Goal: Find specific page/section: Find specific page/section

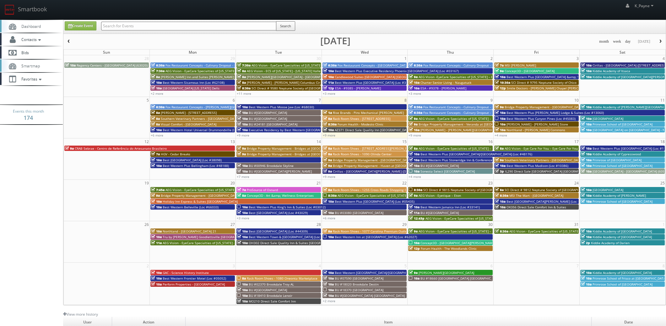
click at [220, 25] on input "text" at bounding box center [188, 26] width 175 height 9
type input "hickory"
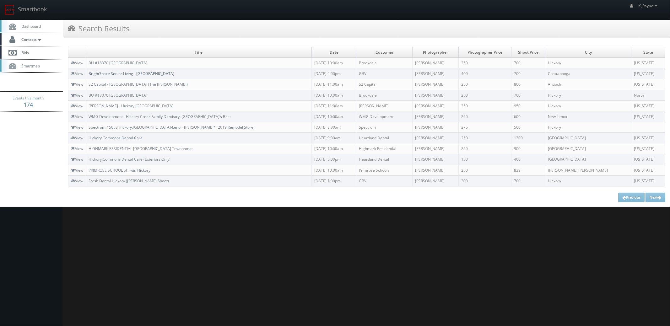
drag, startPoint x: 152, startPoint y: 74, endPoint x: 163, endPoint y: 77, distance: 11.6
click at [152, 74] on link "BrightSpace Senior Living - Hickory Valley" at bounding box center [132, 73] width 86 height 5
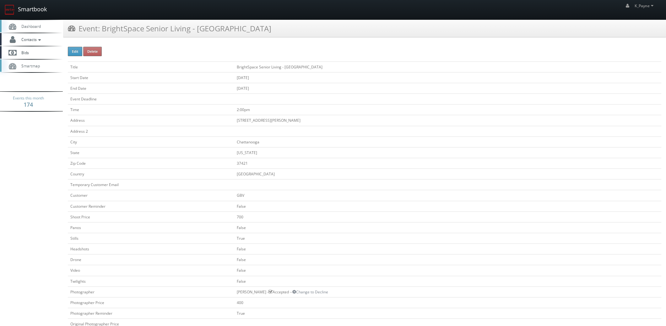
click at [32, 10] on link "Smartbook" at bounding box center [26, 9] width 52 height 19
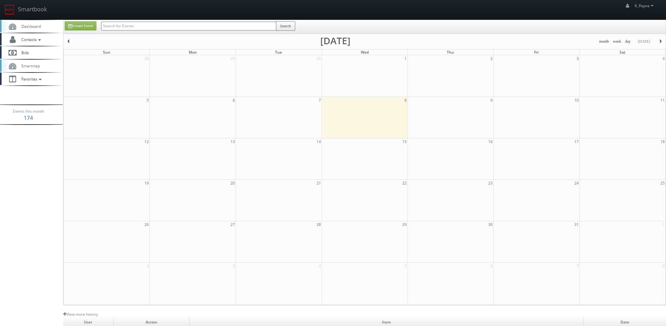
click at [124, 26] on input "text" at bounding box center [188, 26] width 175 height 9
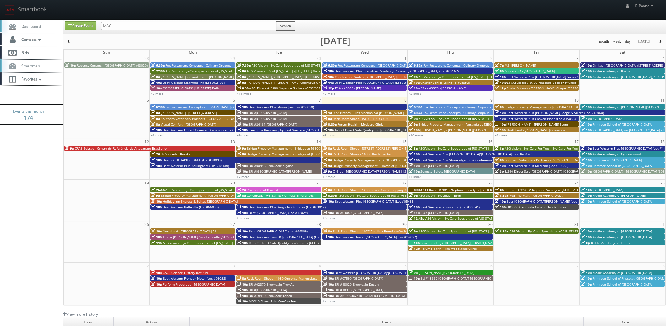
type input "MAC"
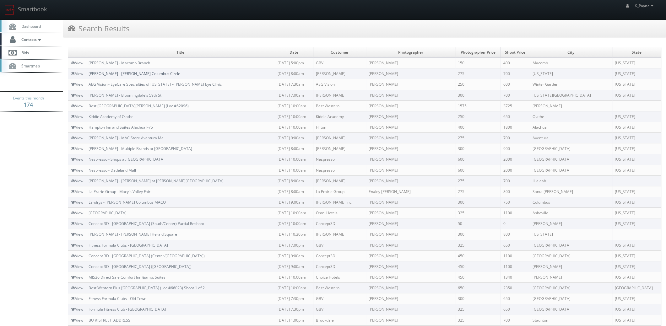
click at [137, 74] on link "Estee Lauder - MAC Nordstrom Columbus Circle" at bounding box center [135, 73] width 92 height 5
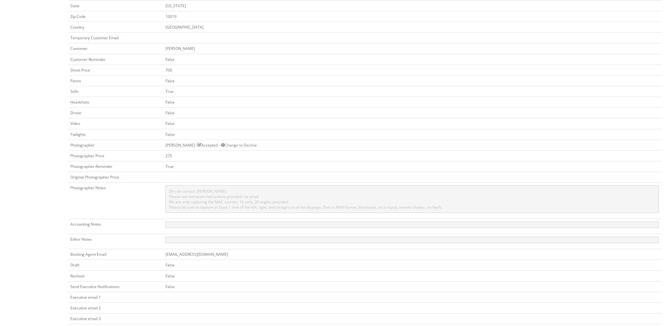
scroll to position [205, 0]
